Goal: Task Accomplishment & Management: Use online tool/utility

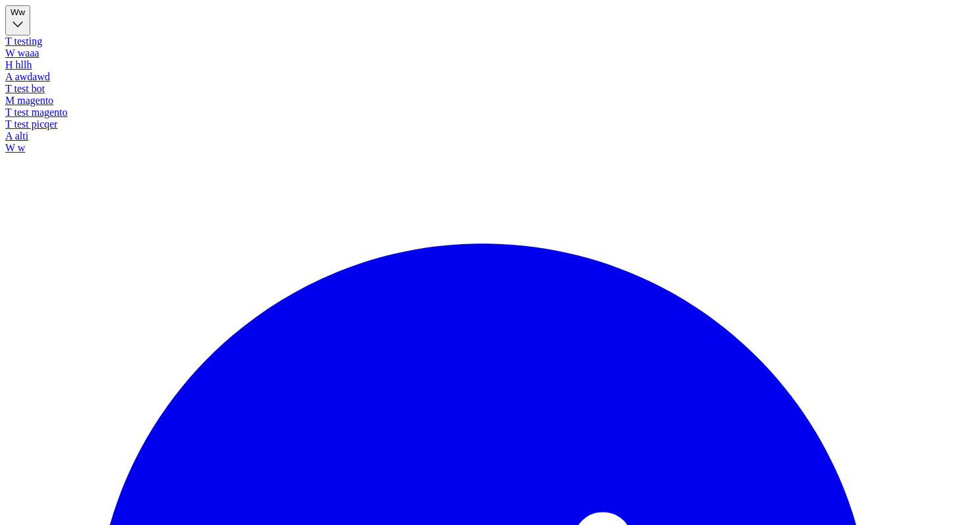
click at [30, 20] on button "W w" at bounding box center [17, 20] width 25 height 30
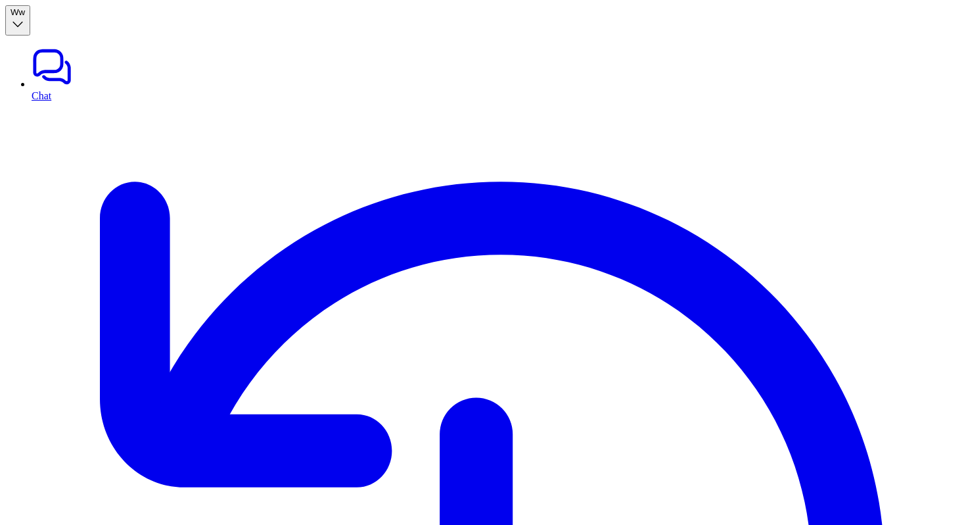
type input "***"
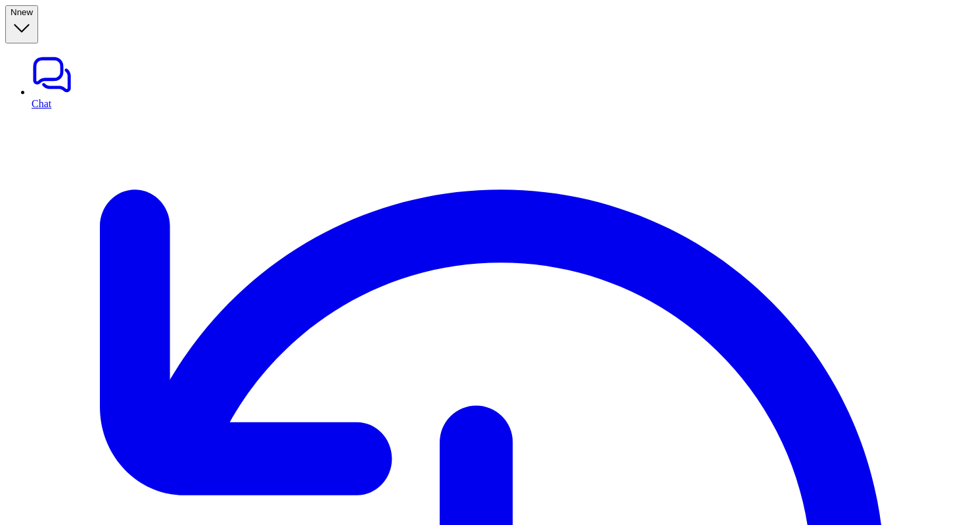
click at [38, 5] on button "N new" at bounding box center [21, 24] width 33 height 38
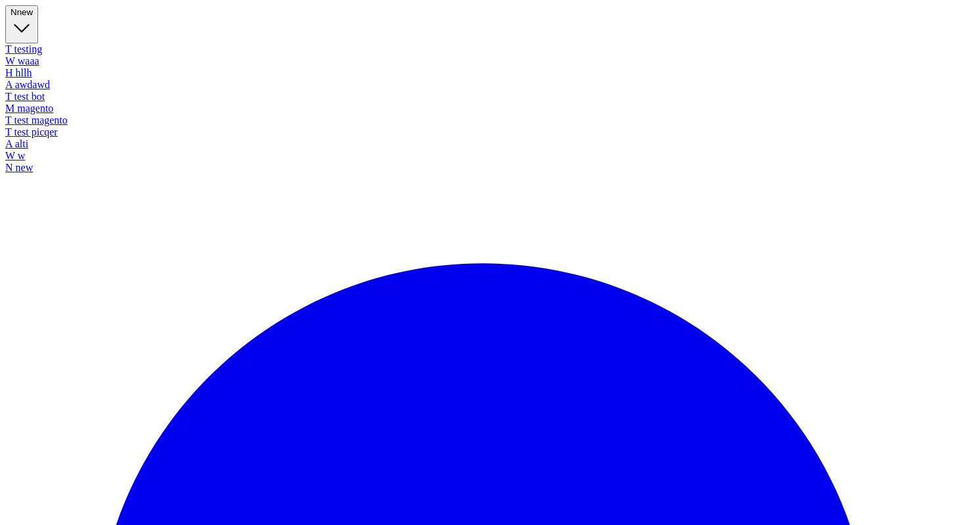
click at [66, 162] on link "W w" at bounding box center [483, 156] width 956 height 12
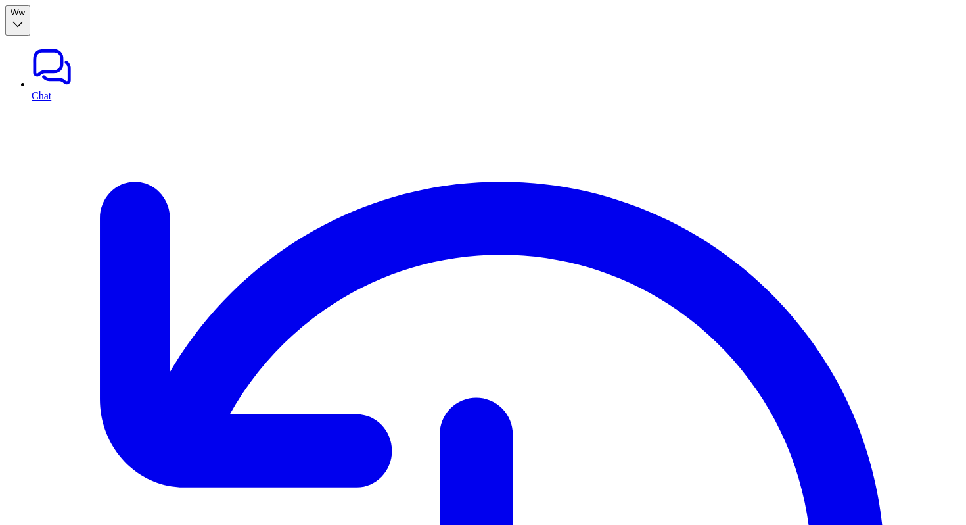
click at [30, 5] on button "W w" at bounding box center [17, 20] width 25 height 30
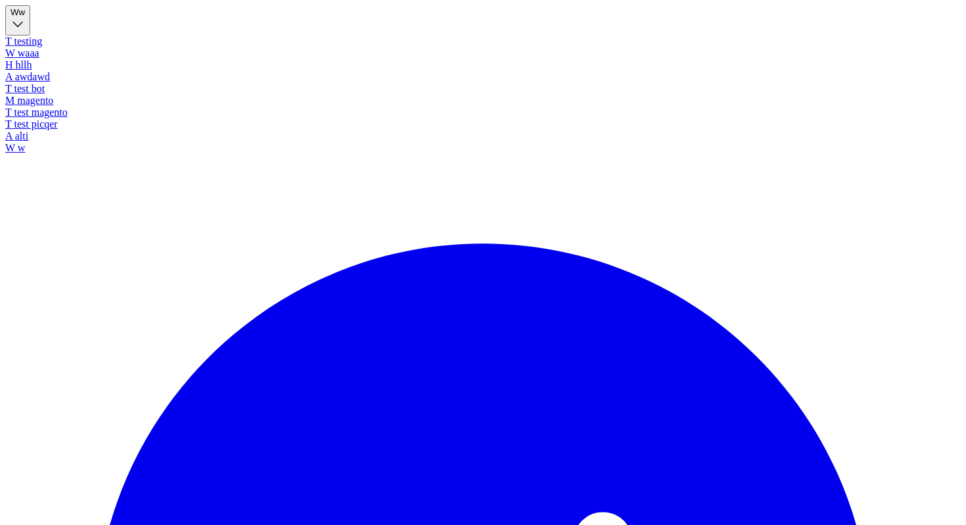
click at [76, 130] on div "T test picqer" at bounding box center [483, 124] width 956 height 12
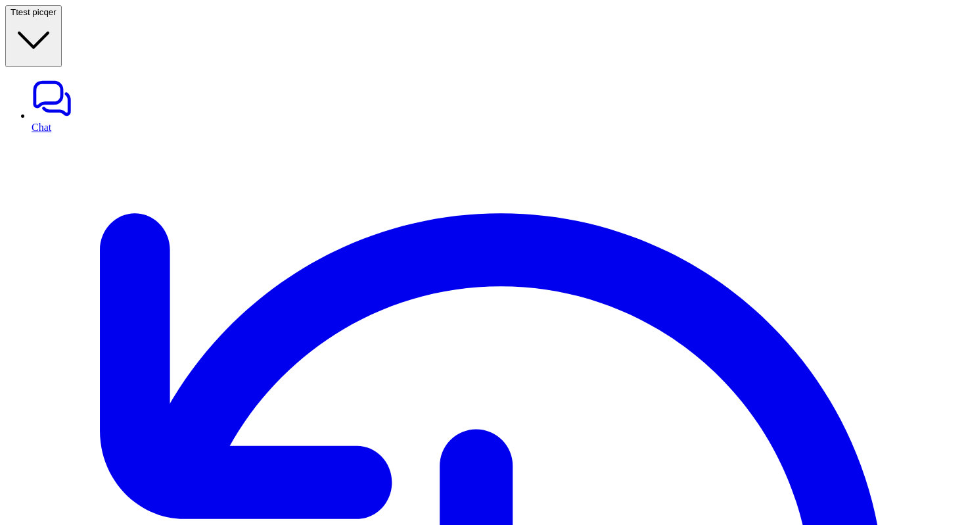
type textarea "**********"
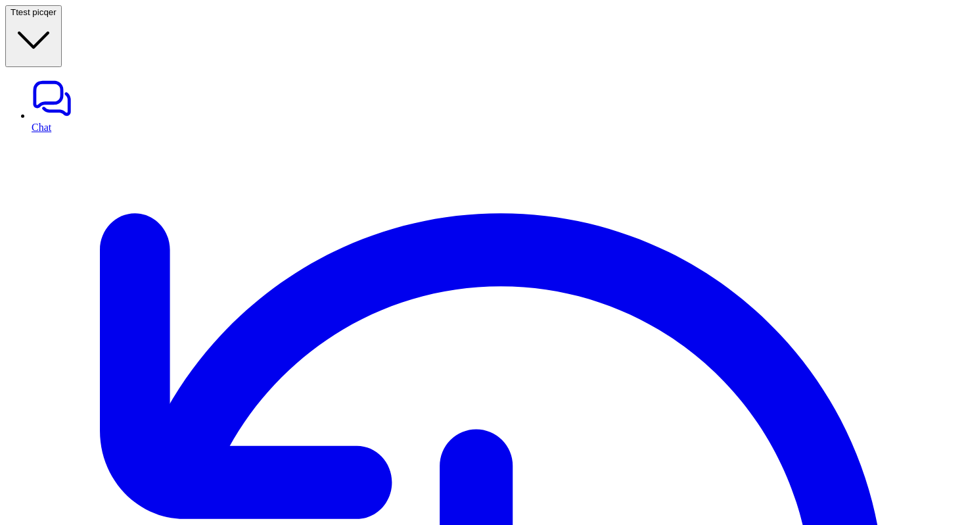
copy div "can you track order with id O2025-1003 T"
paste div
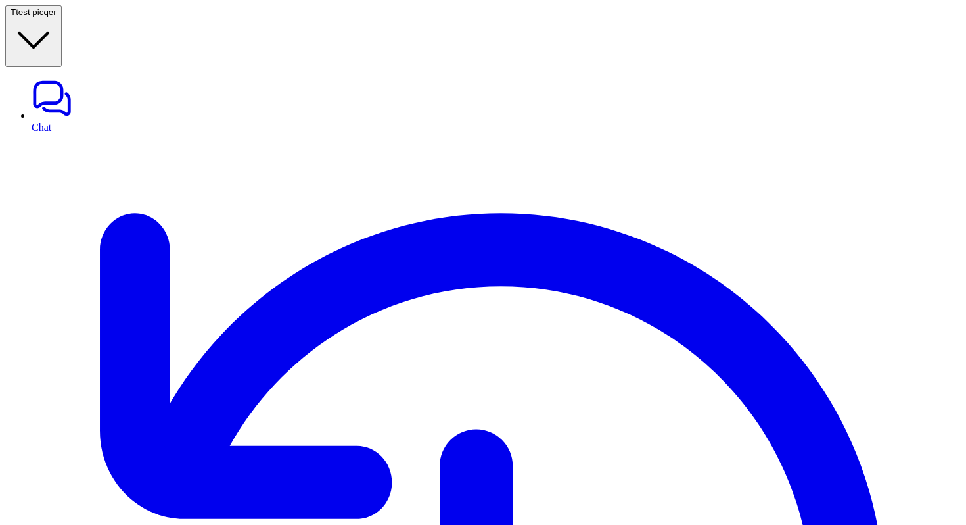
copy div "xcan you track order with id O2025-1003 T"
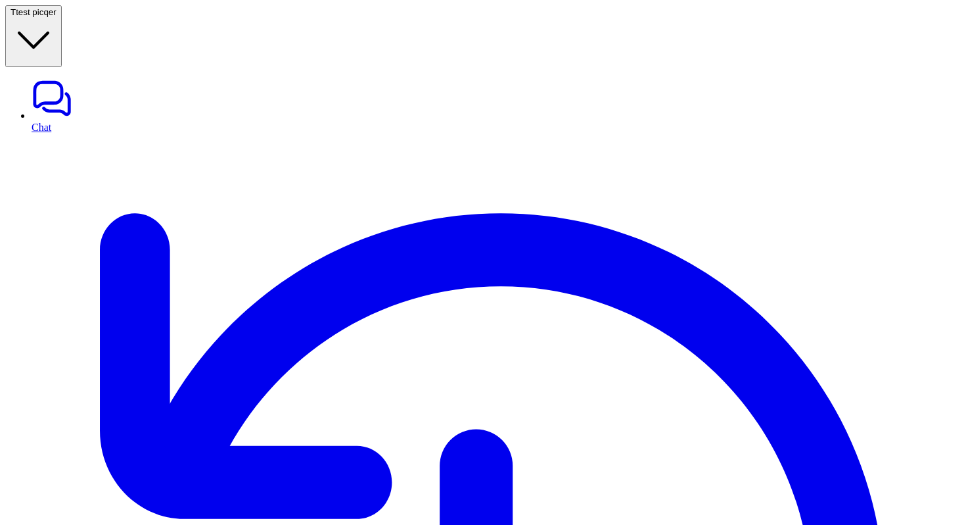
paste div
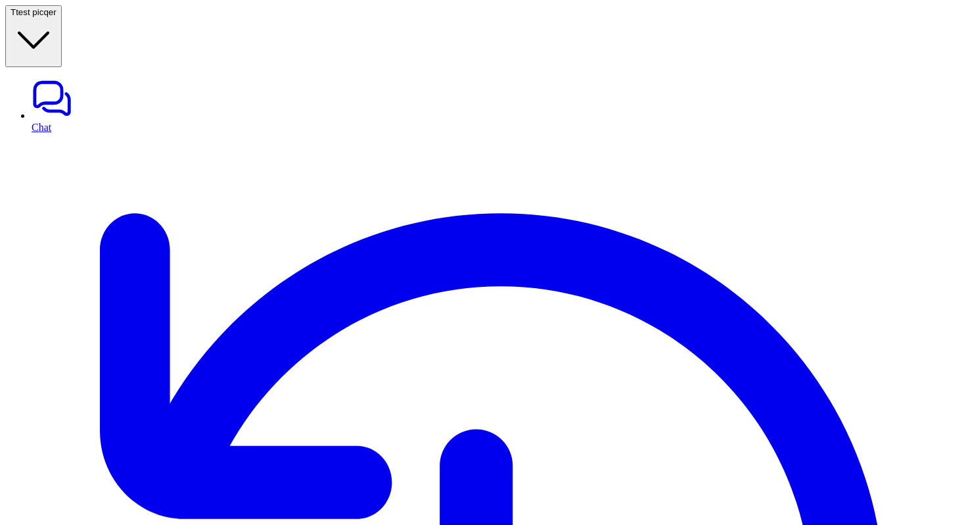
copy div "can you get the detail of the product or customer? T"
paste div
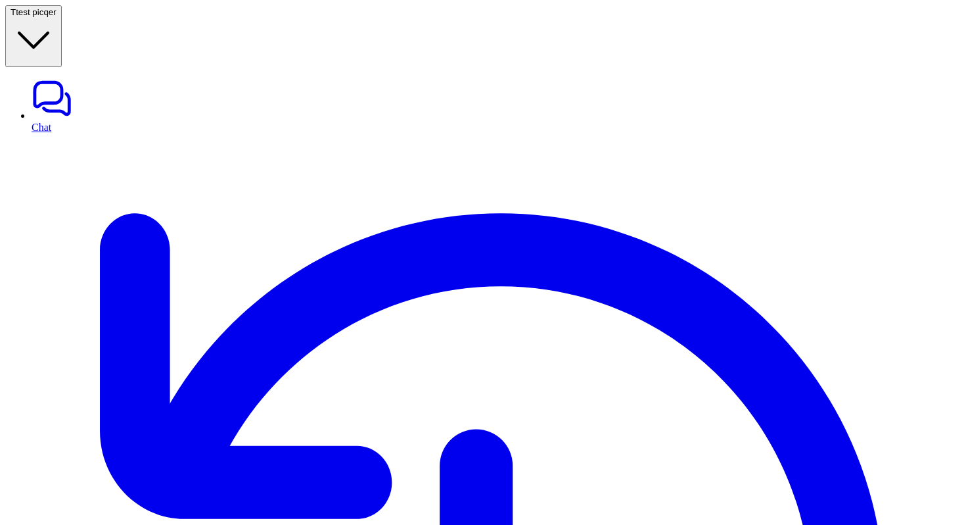
paste div
drag, startPoint x: 894, startPoint y: 263, endPoint x: 953, endPoint y: 262, distance: 58.5
copy p "O2025-1003"
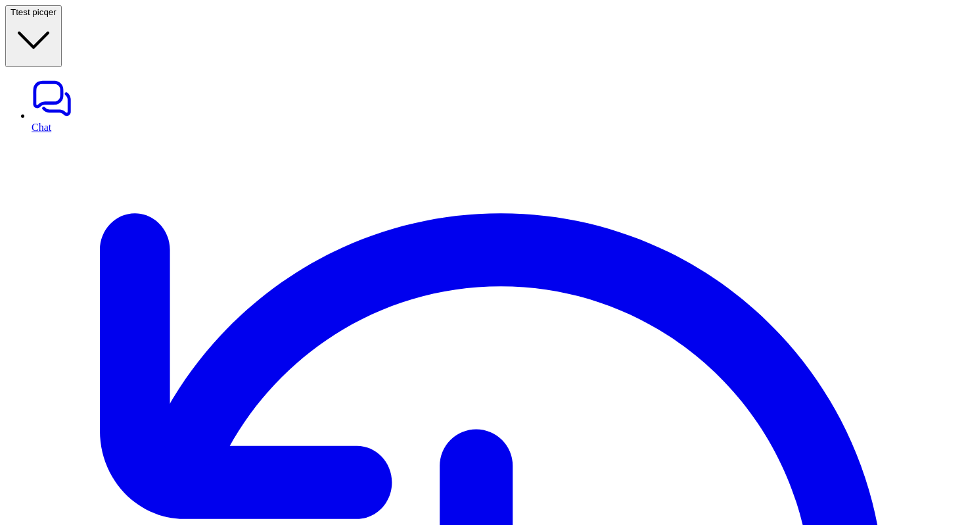
copy div "can you track the order id for O2025-1003 T"
paste div
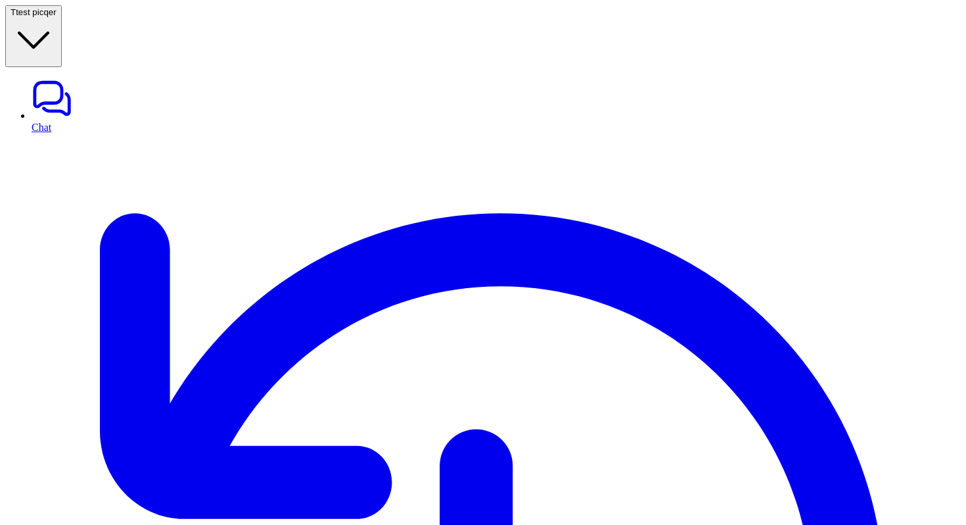
click at [80, 78] on link "Chat" at bounding box center [497, 105] width 930 height 55
type textarea "**********"
paste div
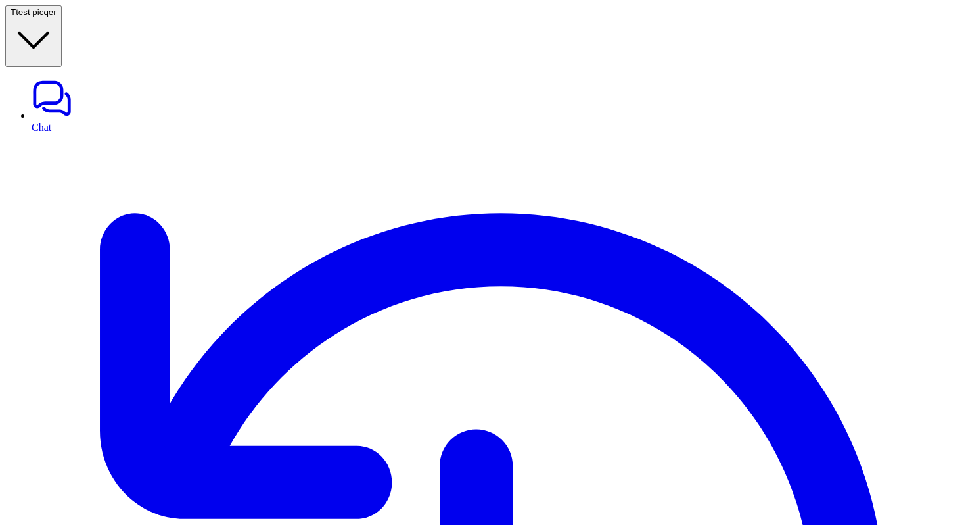
paste div
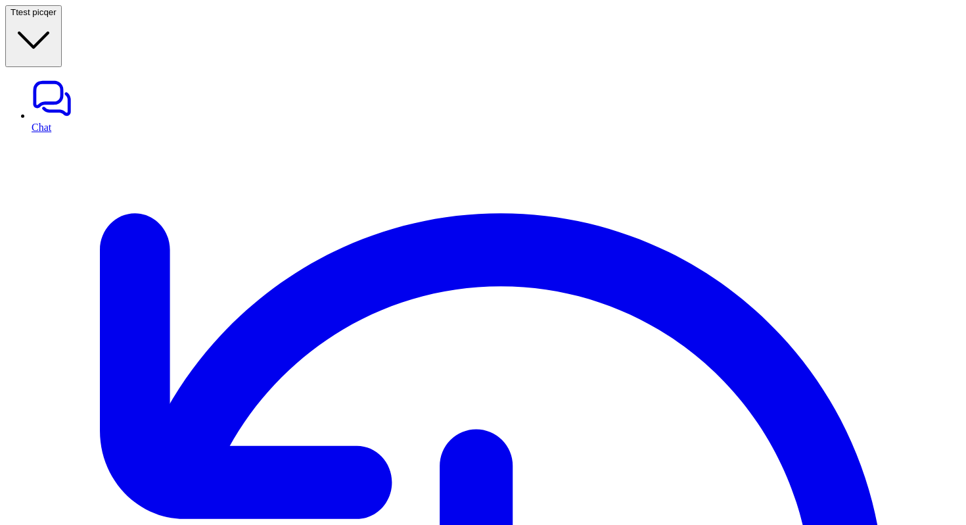
drag, startPoint x: 759, startPoint y: 60, endPoint x: 789, endPoint y: 60, distance: 29.6
drag, startPoint x: 759, startPoint y: 66, endPoint x: 830, endPoint y: 66, distance: 71.0
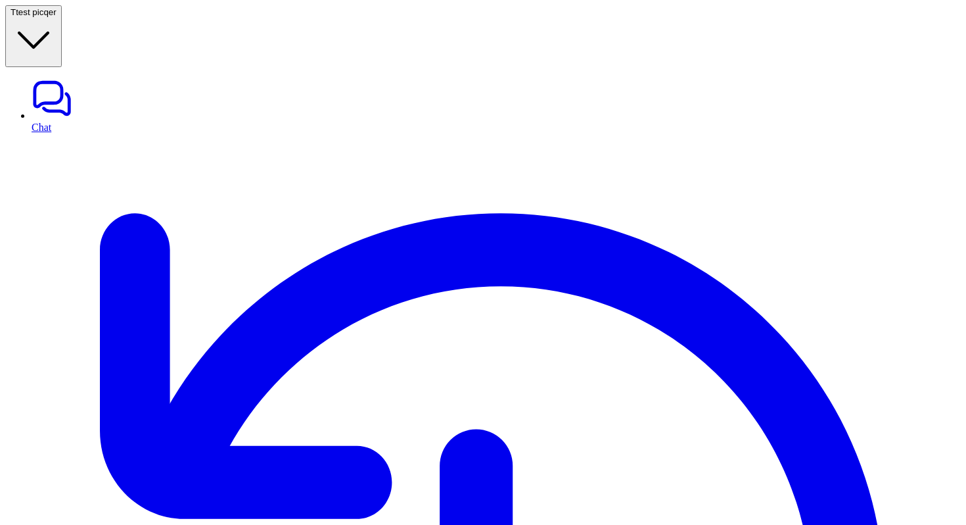
copy p "O2025-1003"
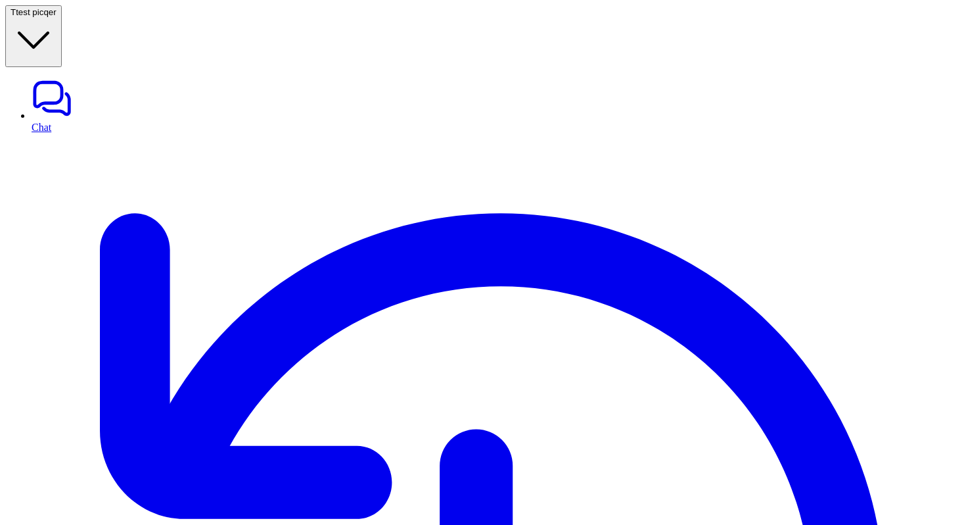
click at [62, 78] on link "Chat" at bounding box center [497, 105] width 930 height 55
type textarea "**********"
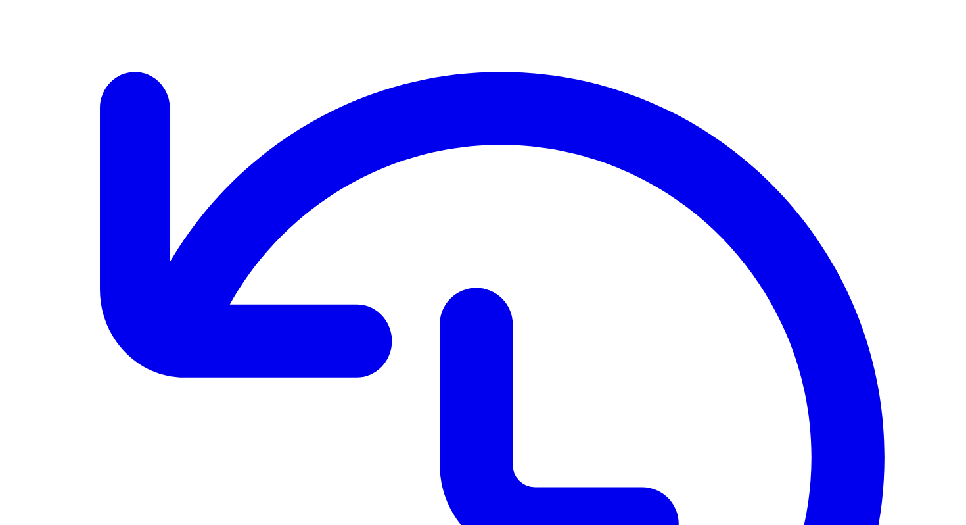
scroll to position [142, 0]
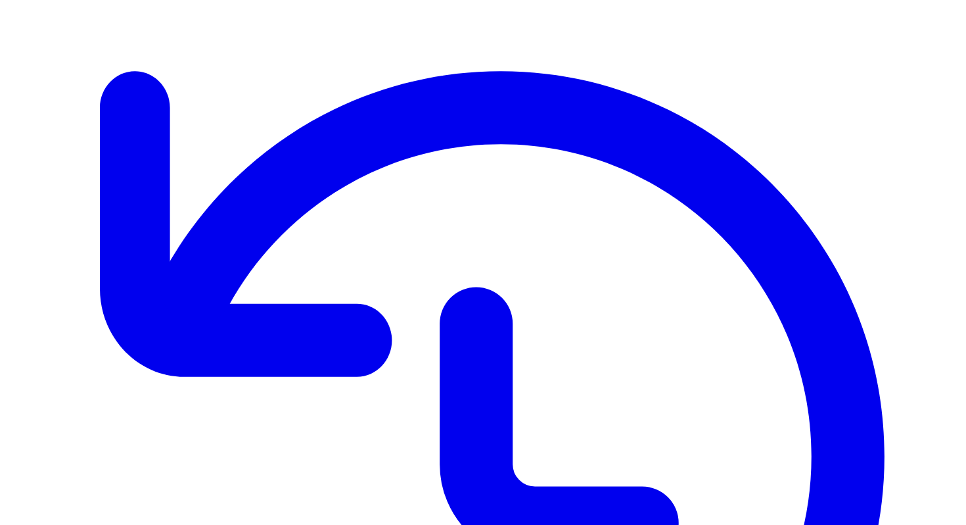
copy span "Feedback"
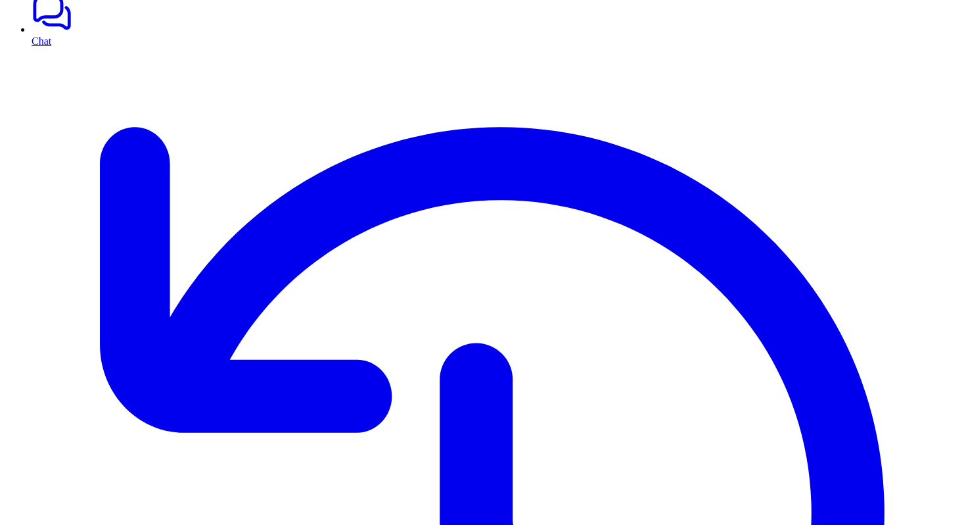
scroll to position [76, 0]
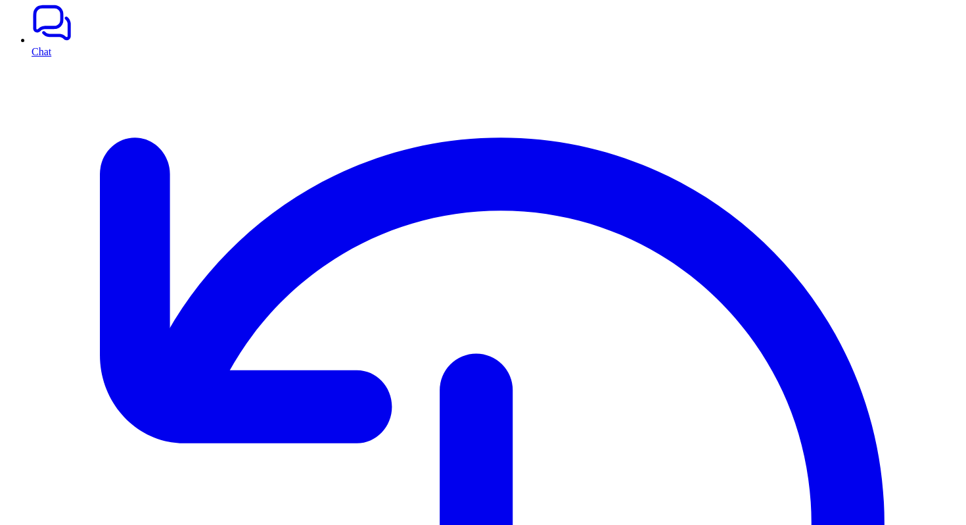
click at [114, 64] on link "History" at bounding box center [497, 529] width 930 height 943
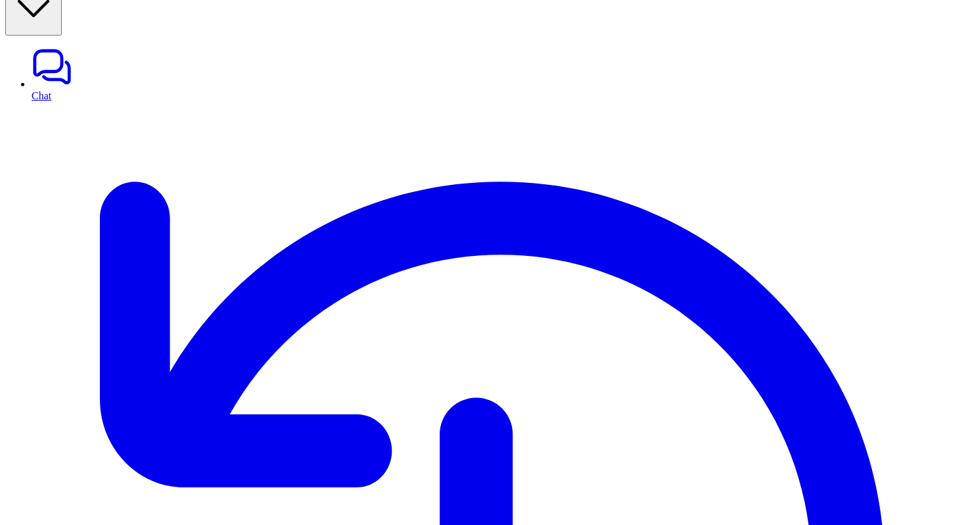
scroll to position [2, 0]
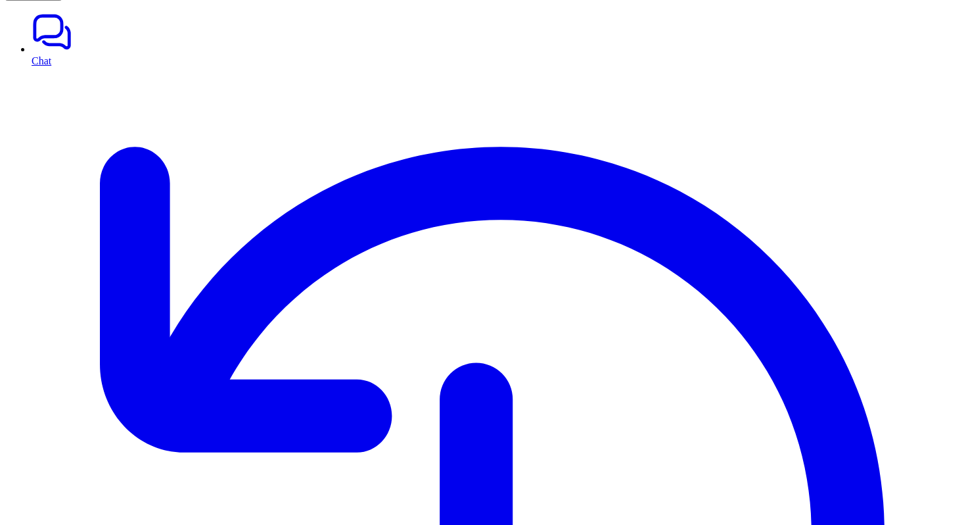
scroll to position [78, 0]
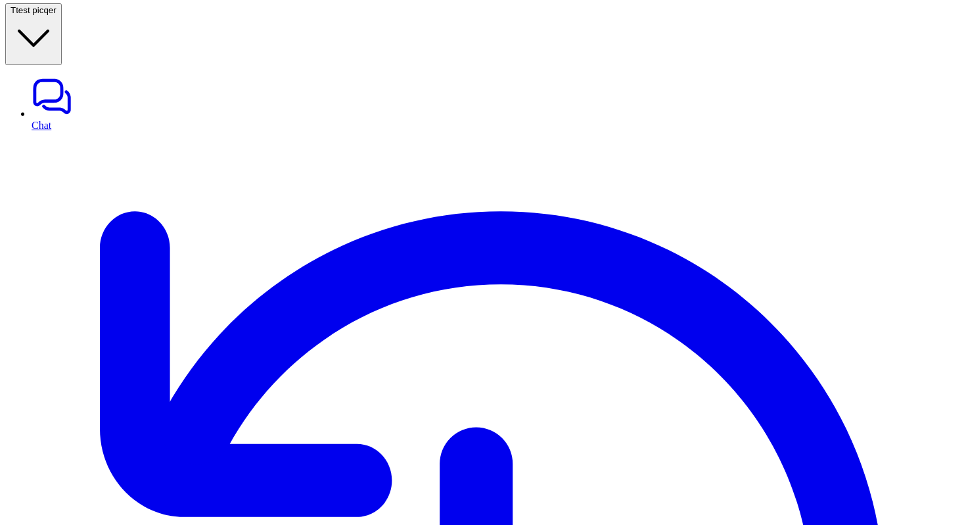
scroll to position [0, 12]
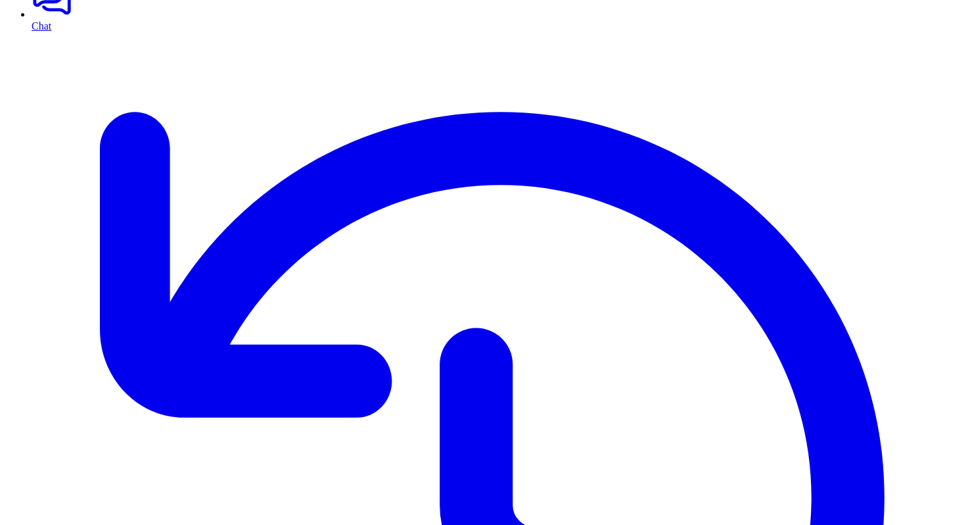
scroll to position [142, 0]
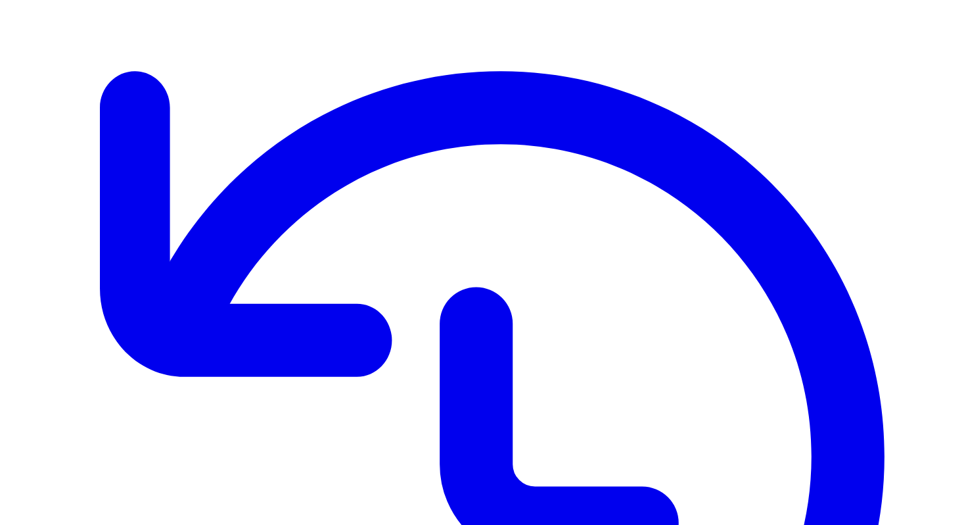
copy li "Unknown"
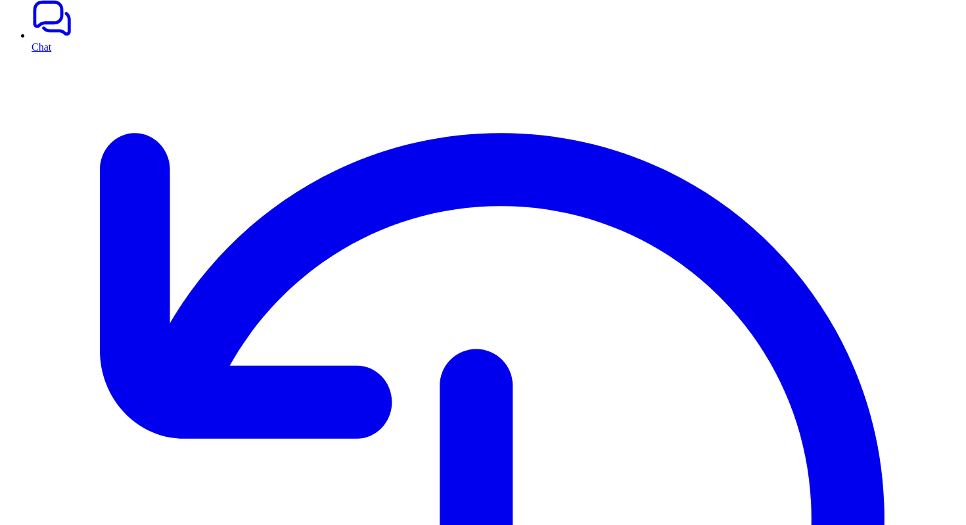
scroll to position [125, 0]
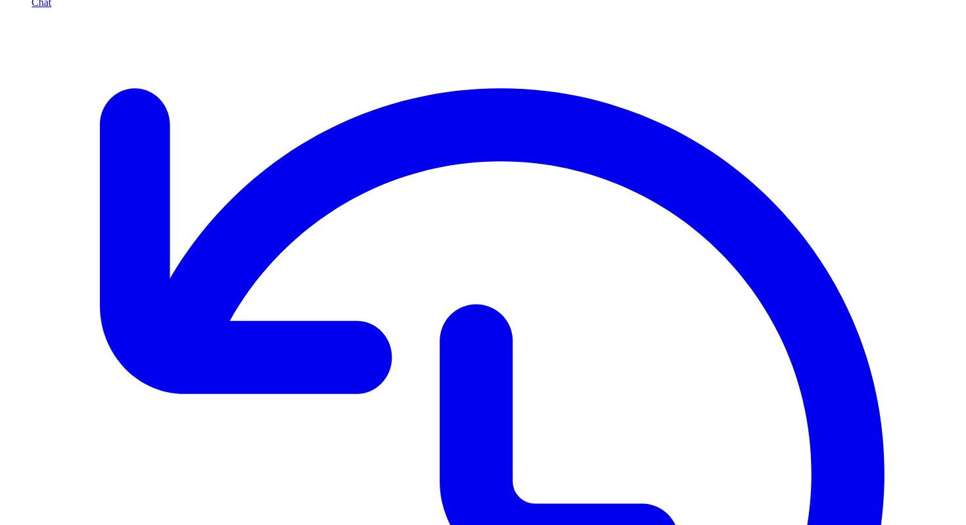
click at [80, 68] on link "History" at bounding box center [497, 480] width 930 height 943
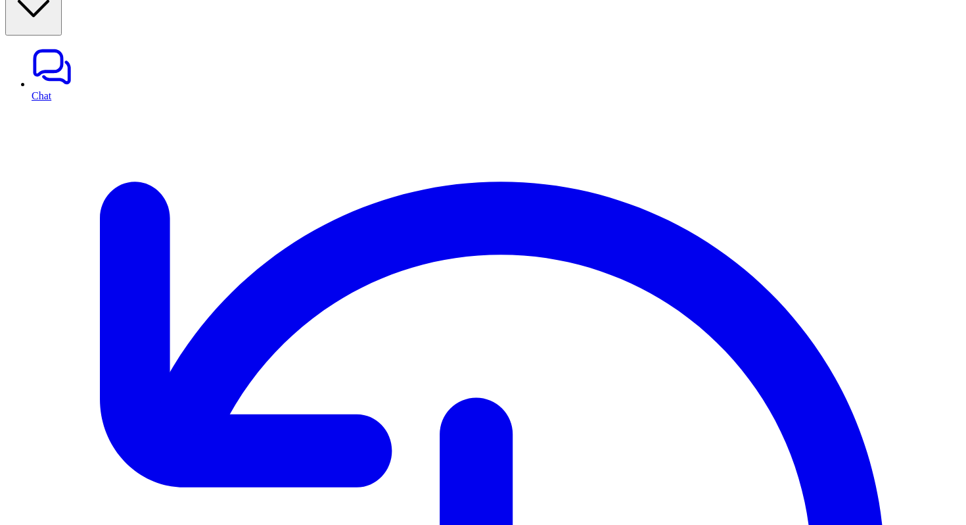
scroll to position [2, 0]
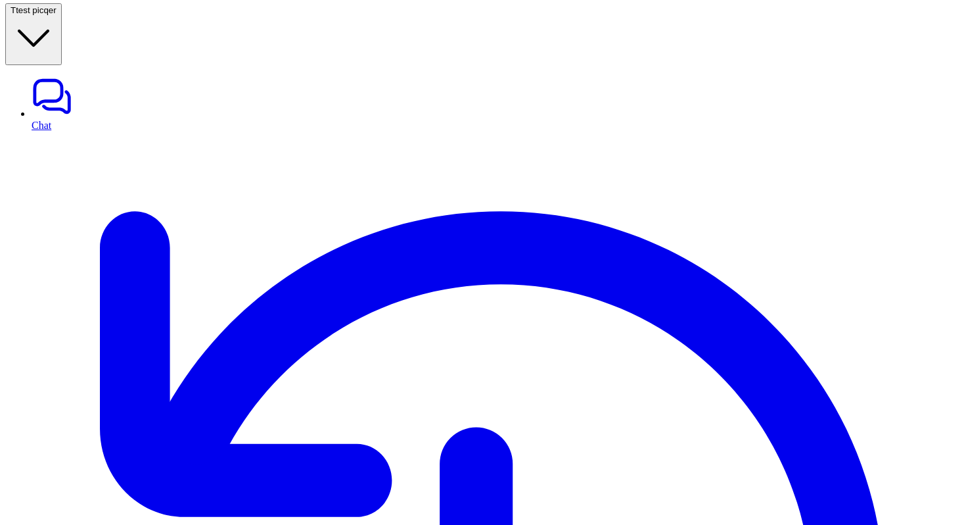
click at [81, 76] on link "Chat" at bounding box center [497, 103] width 930 height 55
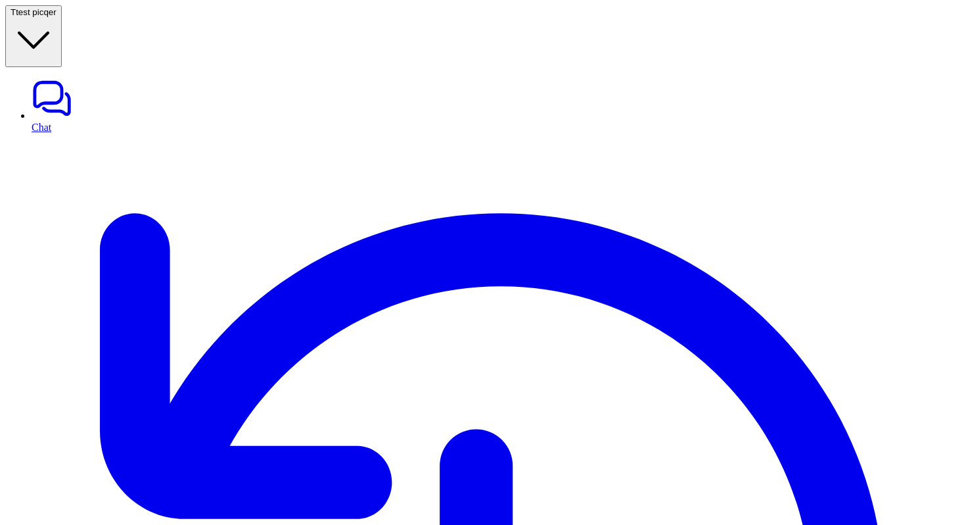
type textarea "**********"
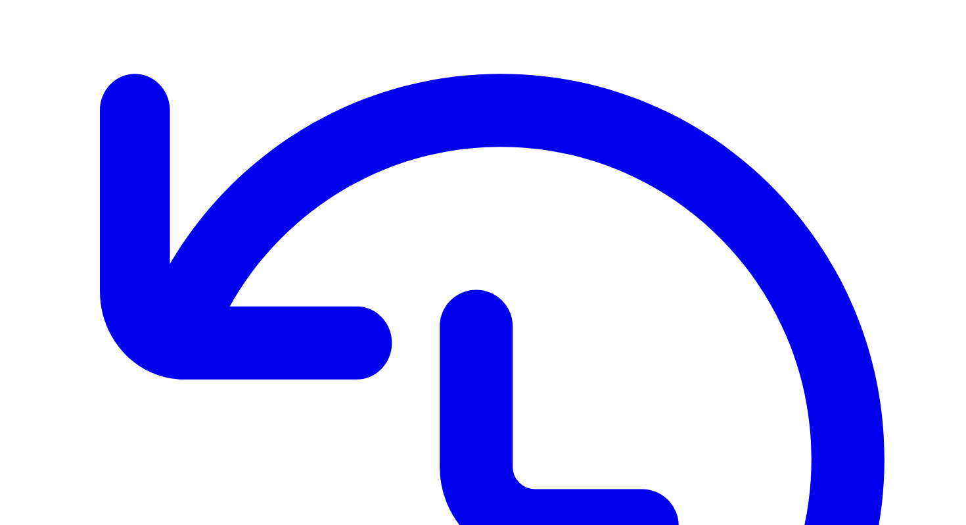
scroll to position [142, 0]
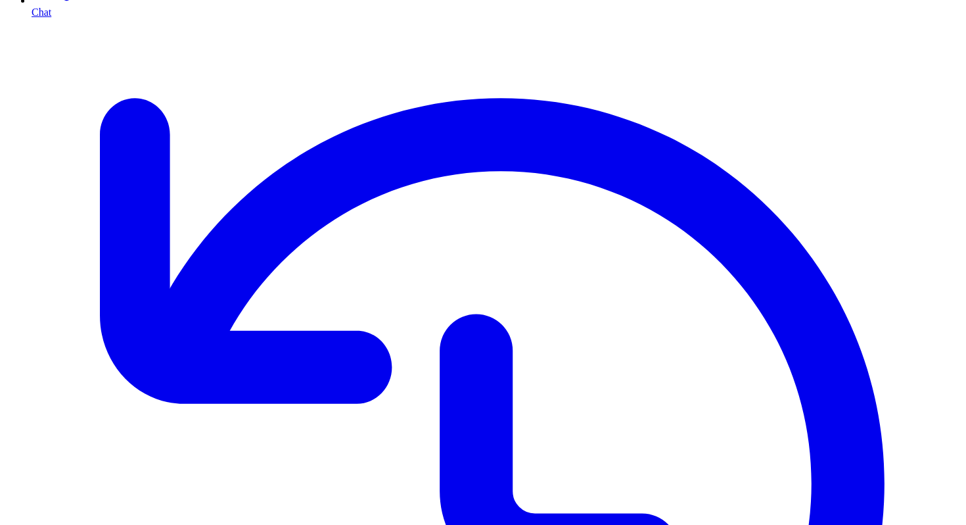
scroll to position [142, 0]
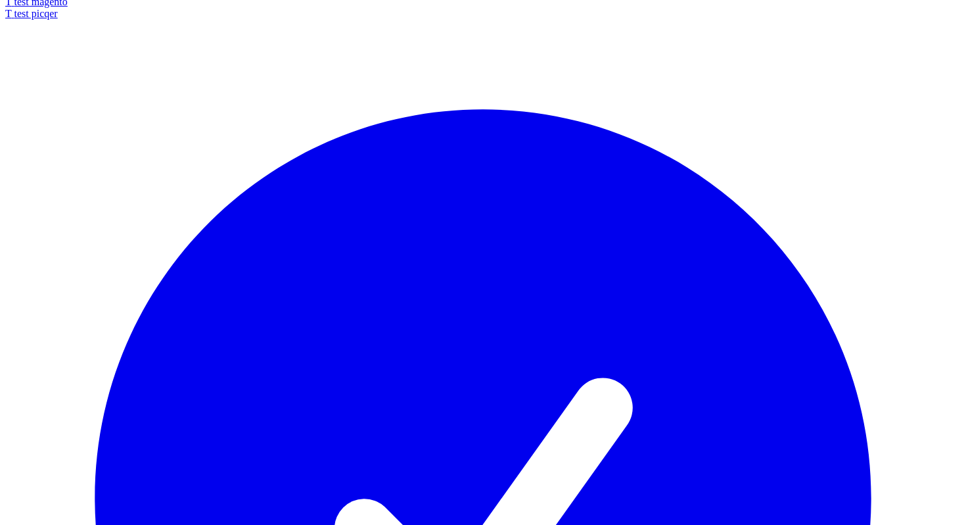
click at [83, 8] on div "T test magento" at bounding box center [483, 2] width 956 height 12
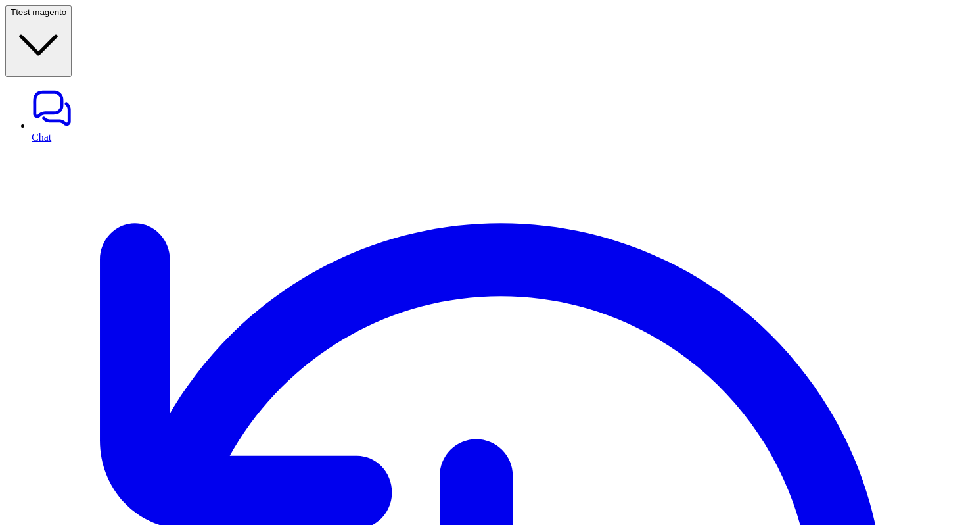
type textarea "**********"
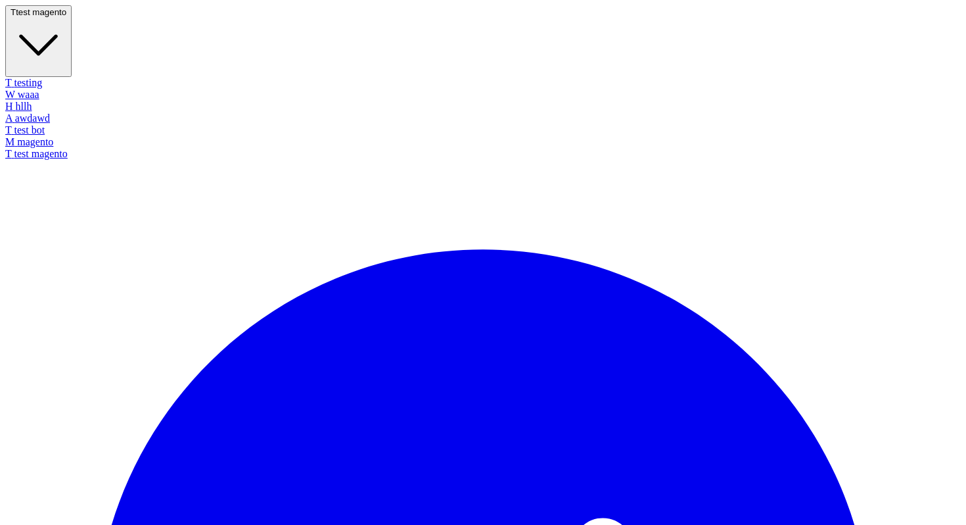
click at [66, 17] on span "test magento" at bounding box center [41, 12] width 51 height 10
click at [71, 148] on div "M magento" at bounding box center [483, 142] width 956 height 12
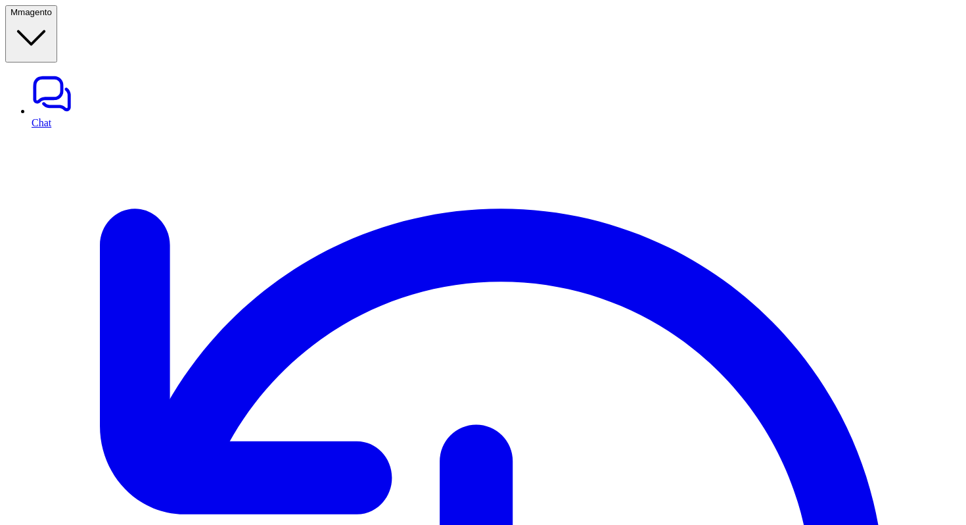
type textarea "**********"
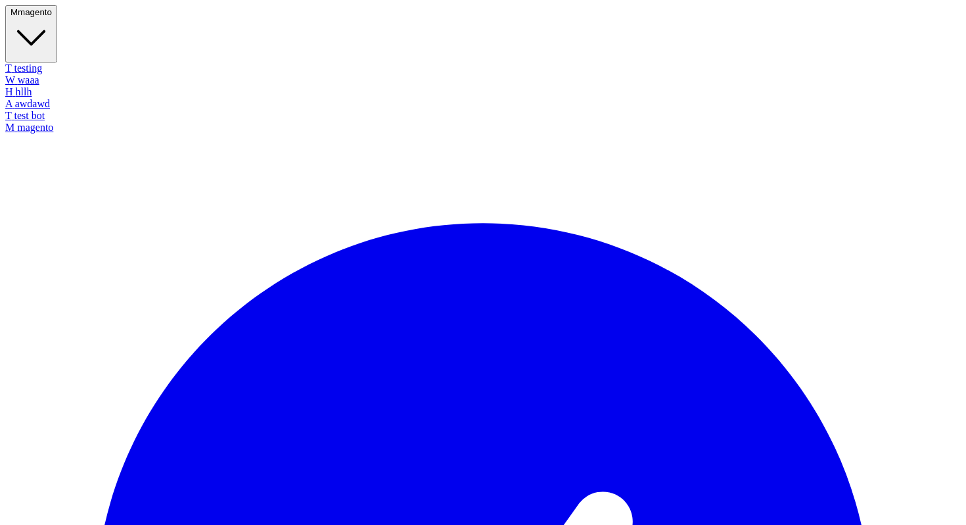
click at [52, 14] on span "magento" at bounding box center [35, 12] width 34 height 10
click at [83, 62] on link "T testing" at bounding box center [483, 68] width 956 height 12
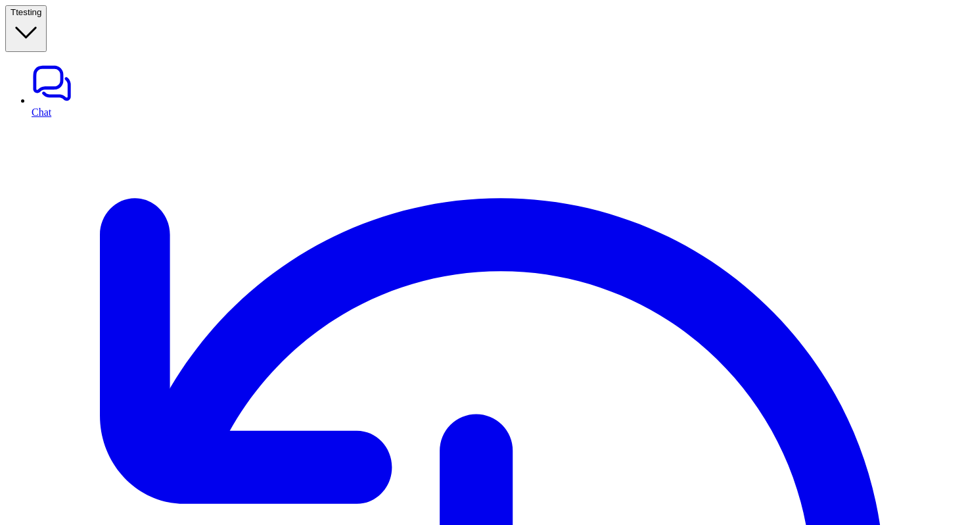
type textarea "**********"
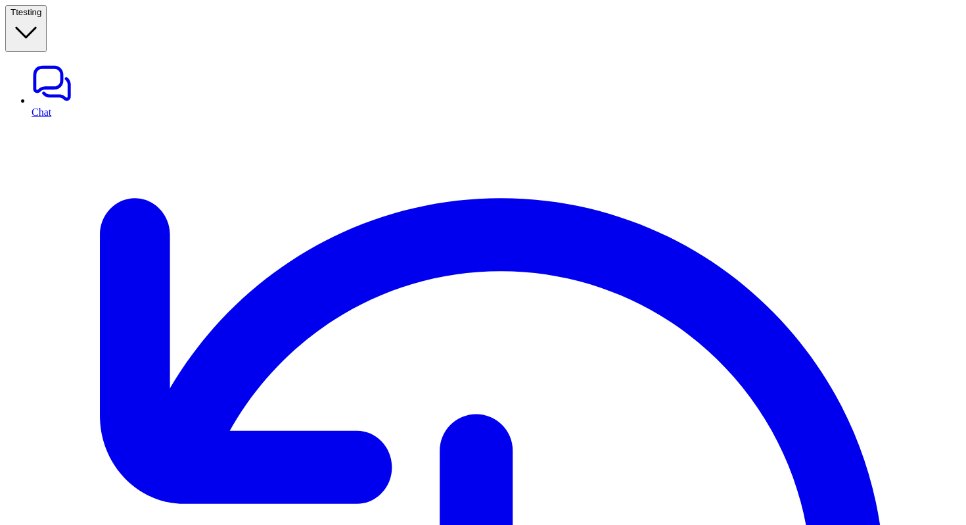
click at [117, 62] on link "Chat" at bounding box center [497, 89] width 930 height 55
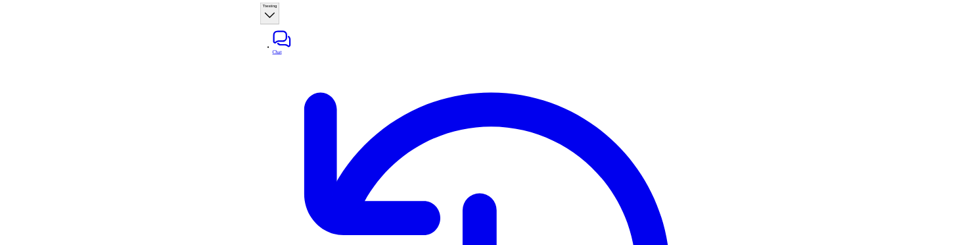
scroll to position [123, 0]
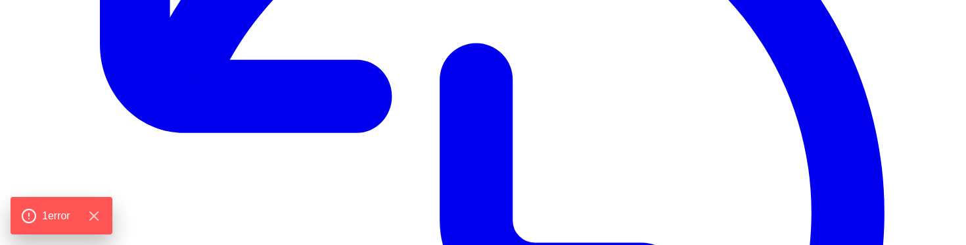
scroll to position [392, 0]
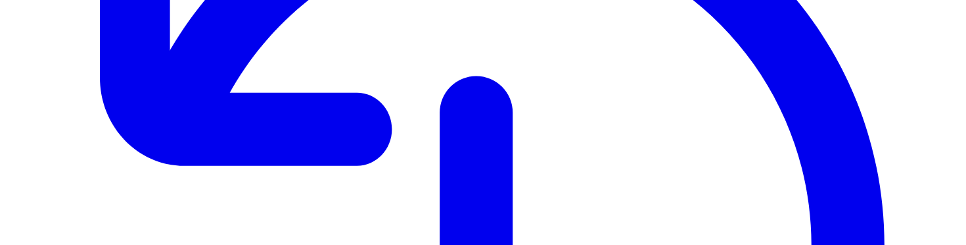
scroll to position [366, 0]
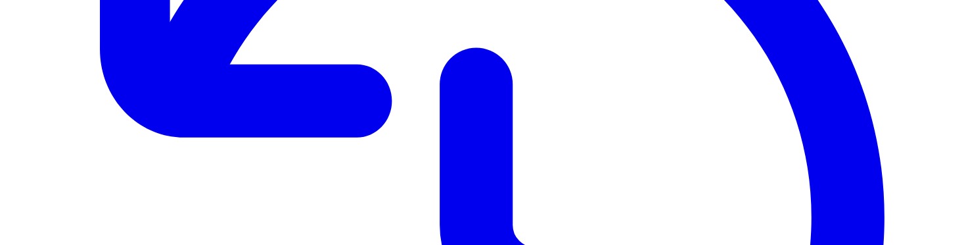
drag, startPoint x: 559, startPoint y: 225, endPoint x: 513, endPoint y: 227, distance: 46.0
copy li "Thumbs Up"
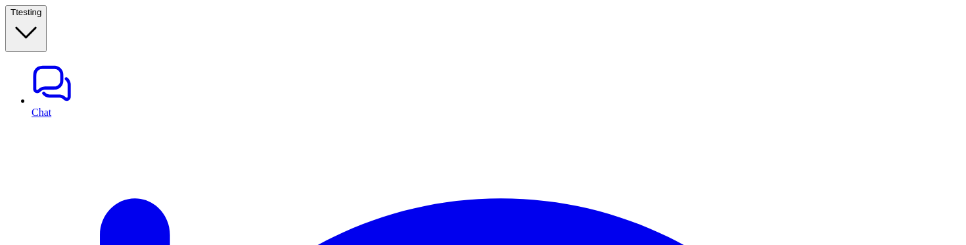
scroll to position [32, 0]
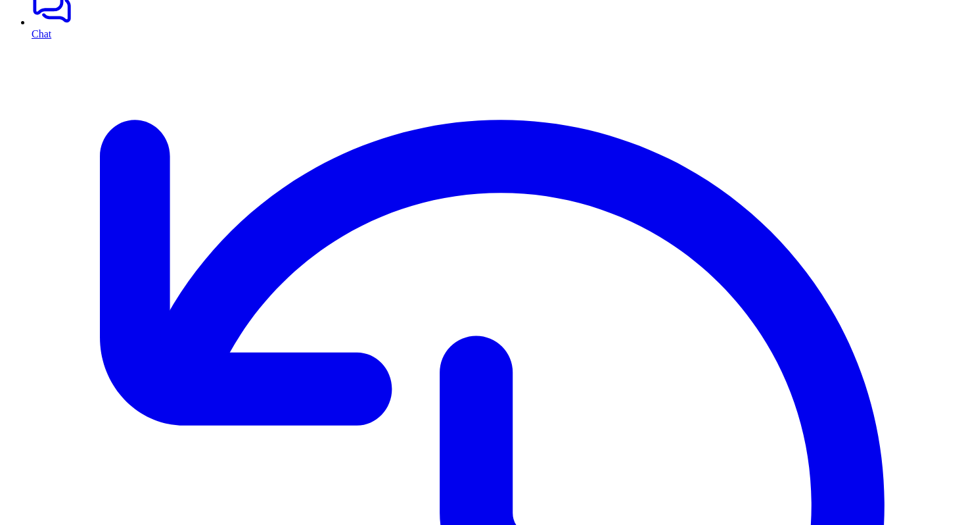
scroll to position [142, 0]
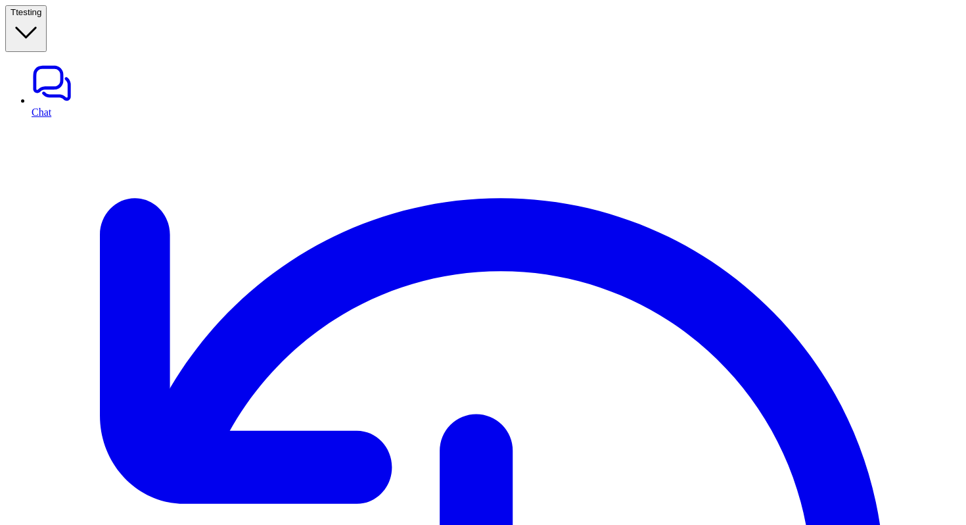
type textarea "**********"
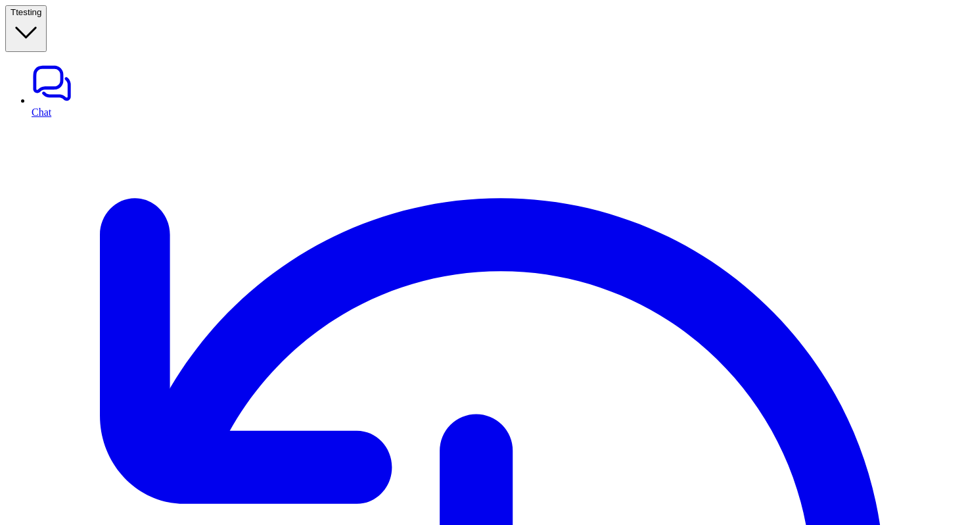
drag, startPoint x: 423, startPoint y: 431, endPoint x: 261, endPoint y: 418, distance: 162.2
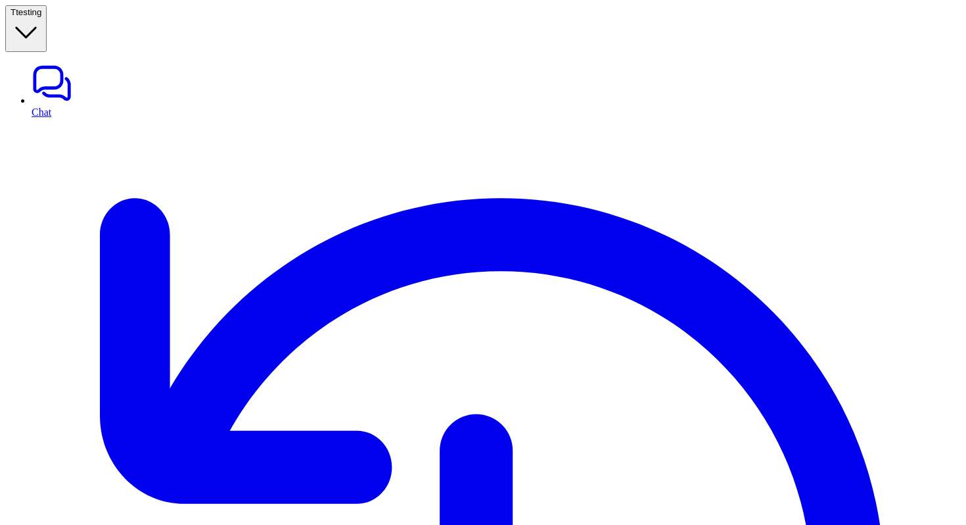
drag, startPoint x: 369, startPoint y: 466, endPoint x: 268, endPoint y: 463, distance: 100.6
